Goal: Task Accomplishment & Management: Manage account settings

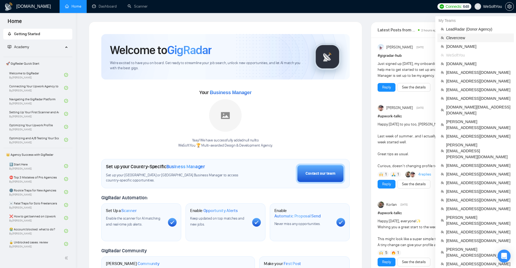
click at [466, 39] on span "Clevercrew" at bounding box center [478, 38] width 64 height 6
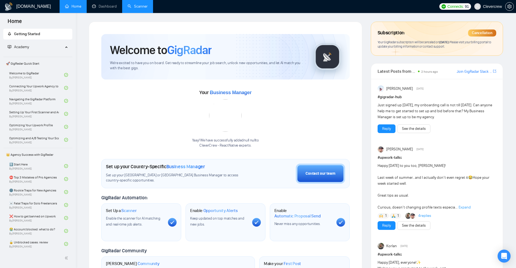
click at [136, 6] on link "Scanner" at bounding box center [137, 6] width 20 height 5
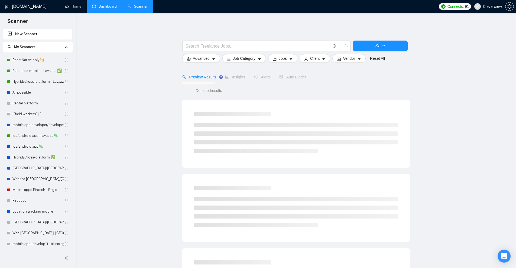
click at [113, 9] on link "Dashboard" at bounding box center [104, 6] width 25 height 5
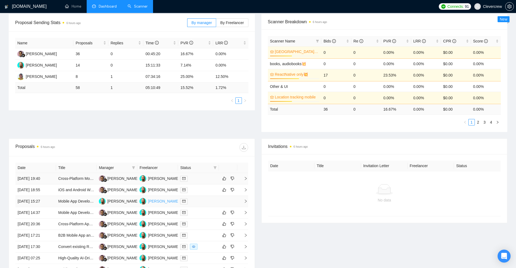
scroll to position [162, 0]
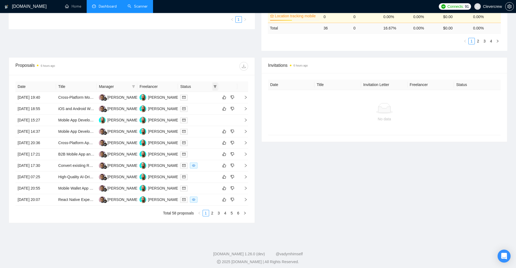
click at [214, 86] on icon "filter" at bounding box center [214, 86] width 3 height 3
drag, startPoint x: 208, startPoint y: 106, endPoint x: 209, endPoint y: 97, distance: 8.4
click at [209, 97] on ul "Chat Sent" at bounding box center [201, 100] width 32 height 19
click at [209, 97] on span "Chat" at bounding box center [201, 97] width 26 height 6
click at [210, 114] on span "OK" at bounding box center [210, 116] width 5 height 6
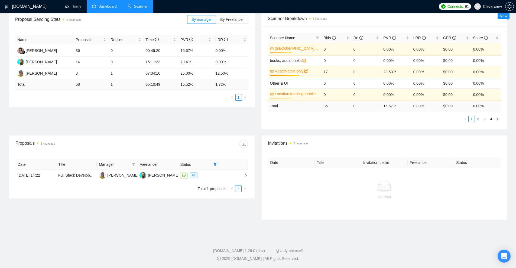
scroll to position [84, 0]
click at [212, 165] on span at bounding box center [214, 165] width 5 height 8
click at [208, 173] on span "Chat" at bounding box center [201, 175] width 26 height 6
checkbox input "false"
click at [206, 192] on button "OK" at bounding box center [210, 194] width 10 height 6
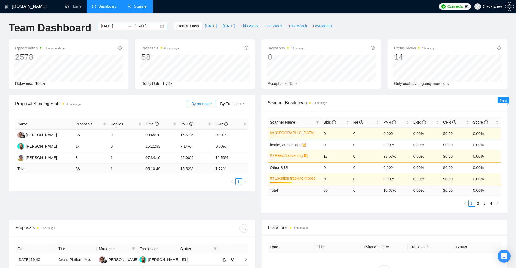
click at [109, 24] on input "[DATE]" at bounding box center [113, 26] width 25 height 6
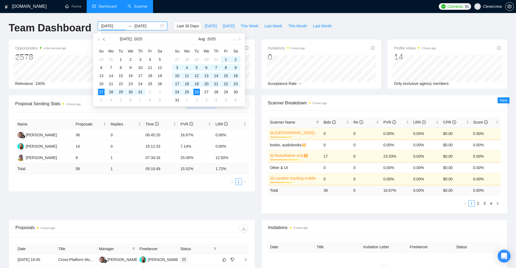
click at [102, 38] on button "button" at bounding box center [104, 39] width 6 height 11
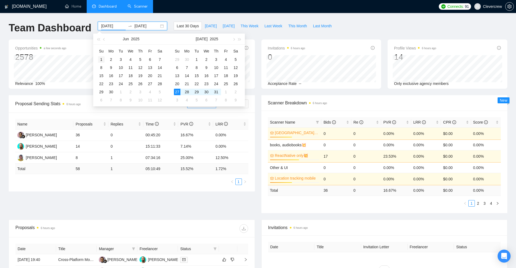
type input "[DATE]"
click at [103, 61] on div "1" at bounding box center [101, 59] width 6 height 6
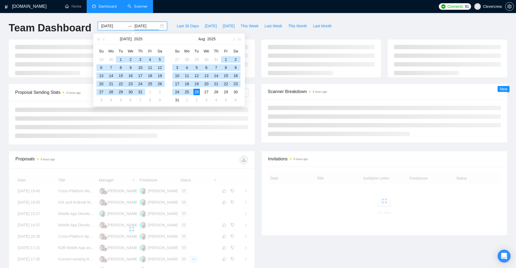
type input "[DATE]"
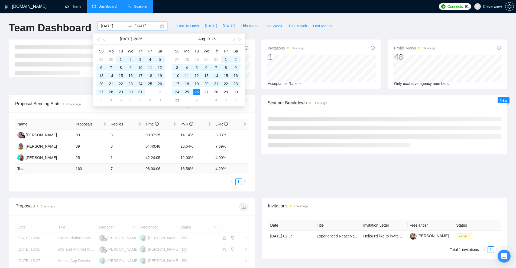
click at [163, 19] on div "[DOMAIN_NAME] Home Dashboard Scanner Connects: 91 Clevercrew Team Dashboard [DA…" at bounding box center [258, 206] width 516 height 412
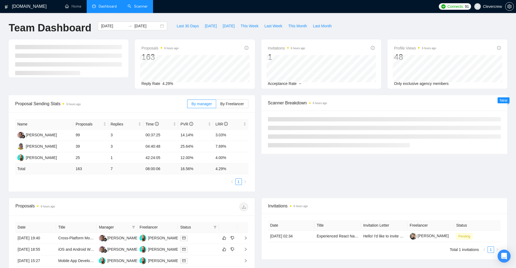
scroll to position [108, 0]
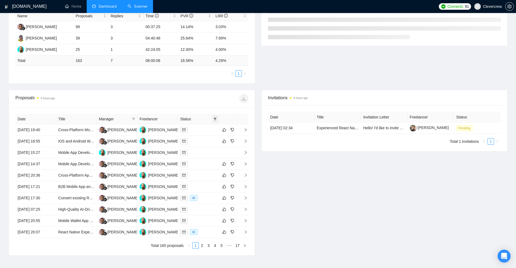
click at [212, 119] on span at bounding box center [214, 119] width 5 height 8
click at [208, 139] on span "Sent" at bounding box center [201, 138] width 26 height 6
checkbox input "true"
click at [209, 148] on span "OK" at bounding box center [210, 149] width 5 height 6
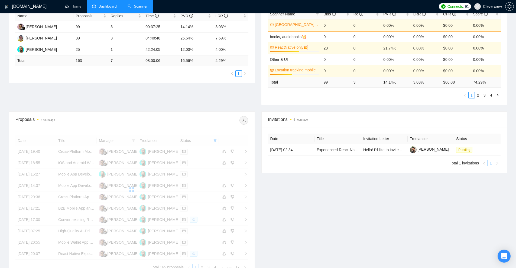
click at [216, 117] on div at bounding box center [190, 120] width 116 height 9
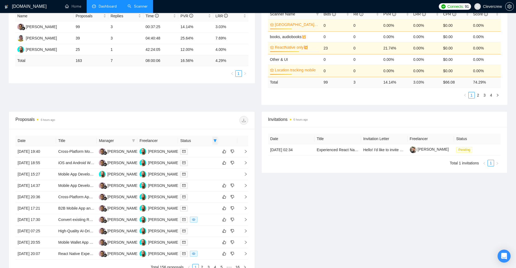
click at [216, 143] on span at bounding box center [214, 141] width 5 height 8
drag, startPoint x: 214, startPoint y: 150, endPoint x: 208, endPoint y: 158, distance: 9.4
click at [213, 150] on span "Chat" at bounding box center [201, 151] width 26 height 6
checkbox input "true"
click at [208, 158] on span "Sent" at bounding box center [201, 160] width 26 height 6
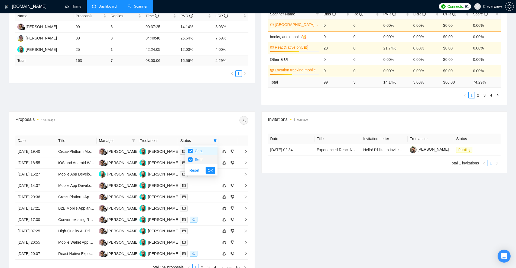
checkbox input "false"
click at [208, 170] on span "OK" at bounding box center [210, 171] width 5 height 6
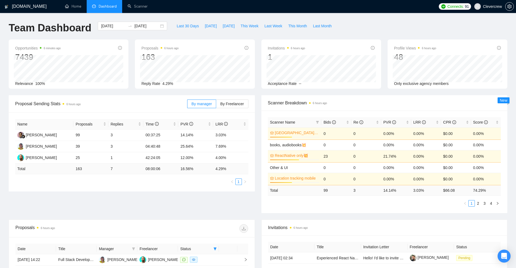
click at [227, 182] on ul "1" at bounding box center [131, 182] width 233 height 6
click at [238, 182] on link "1" at bounding box center [238, 182] width 6 height 6
click at [235, 182] on link "1" at bounding box center [238, 182] width 6 height 6
